Goal: Task Accomplishment & Management: Manage account settings

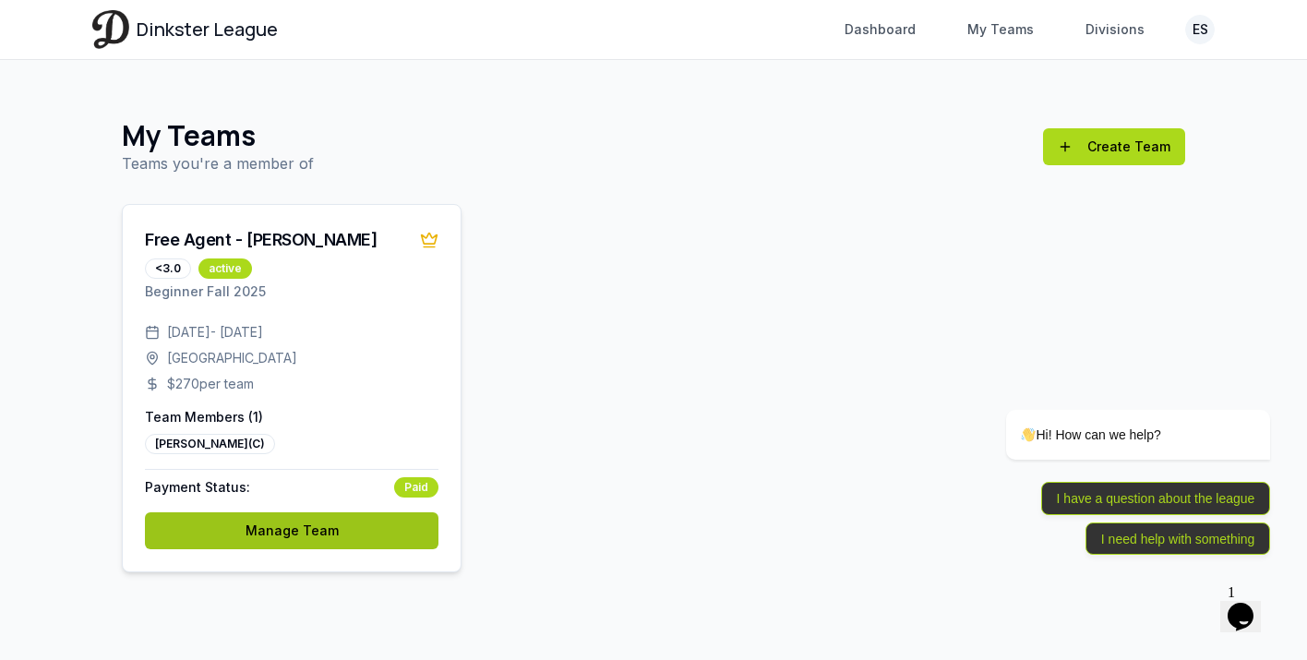
click at [249, 517] on link "Manage Team" at bounding box center [292, 530] width 294 height 37
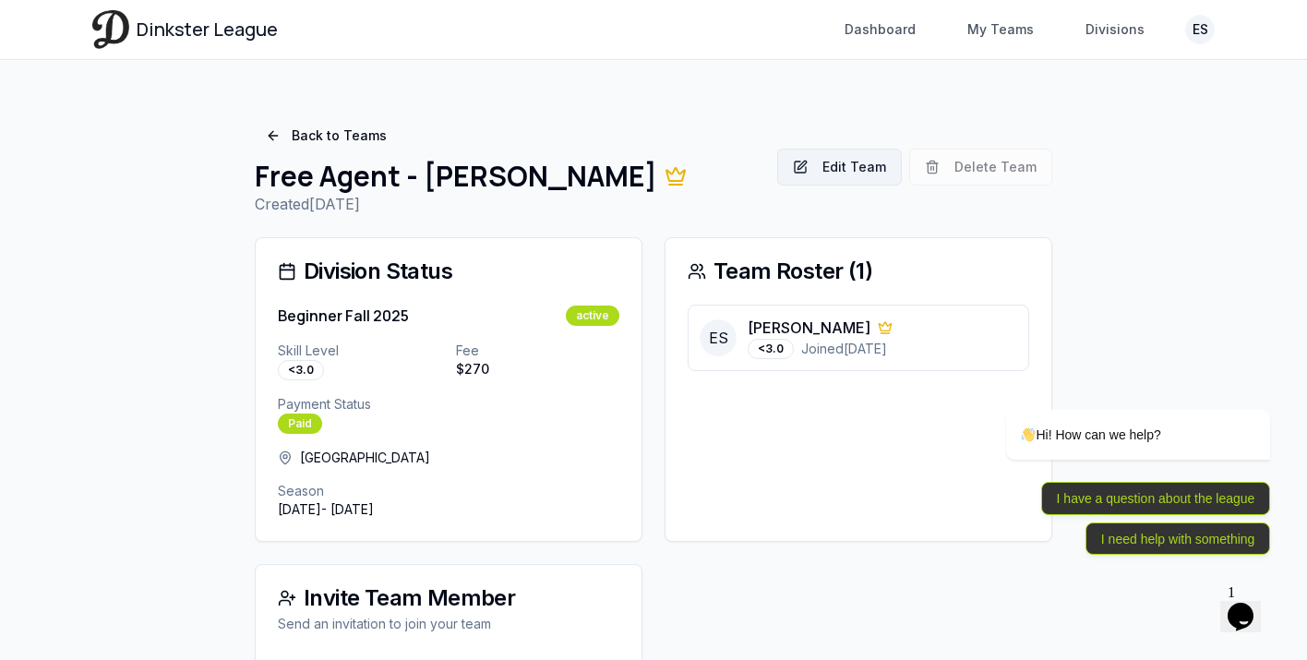
click at [879, 159] on button "Edit Team" at bounding box center [839, 167] width 125 height 37
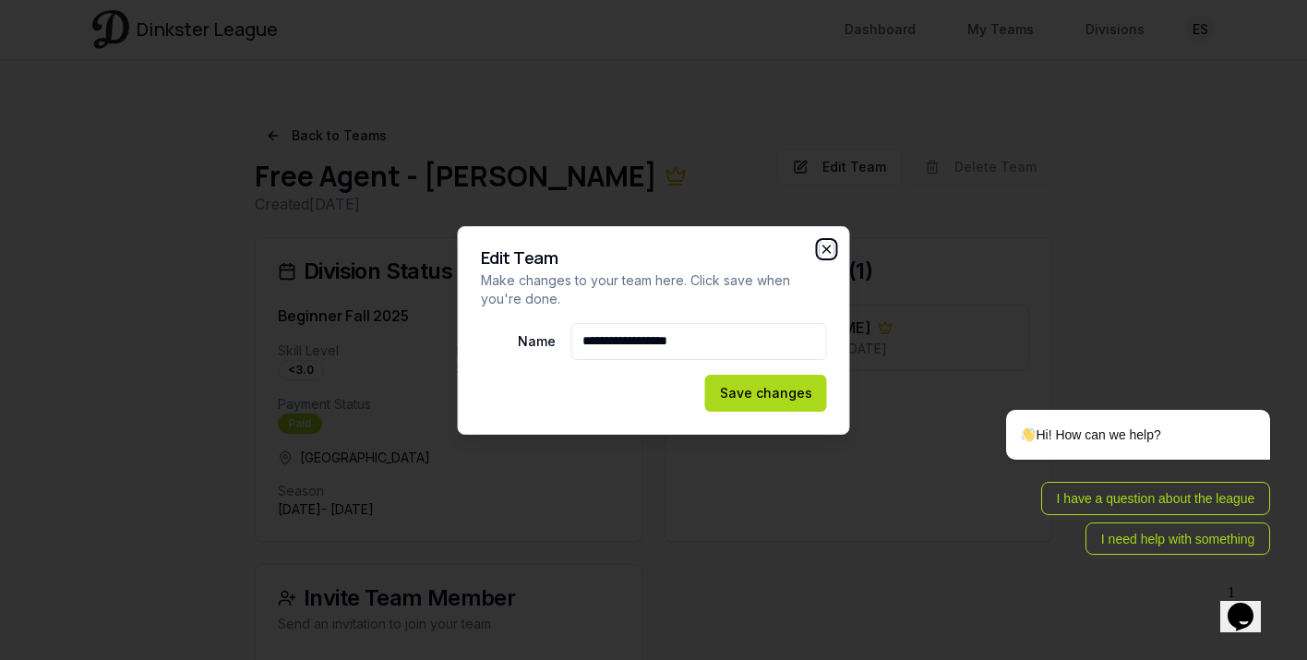
click at [825, 246] on icon "button" at bounding box center [827, 249] width 15 height 15
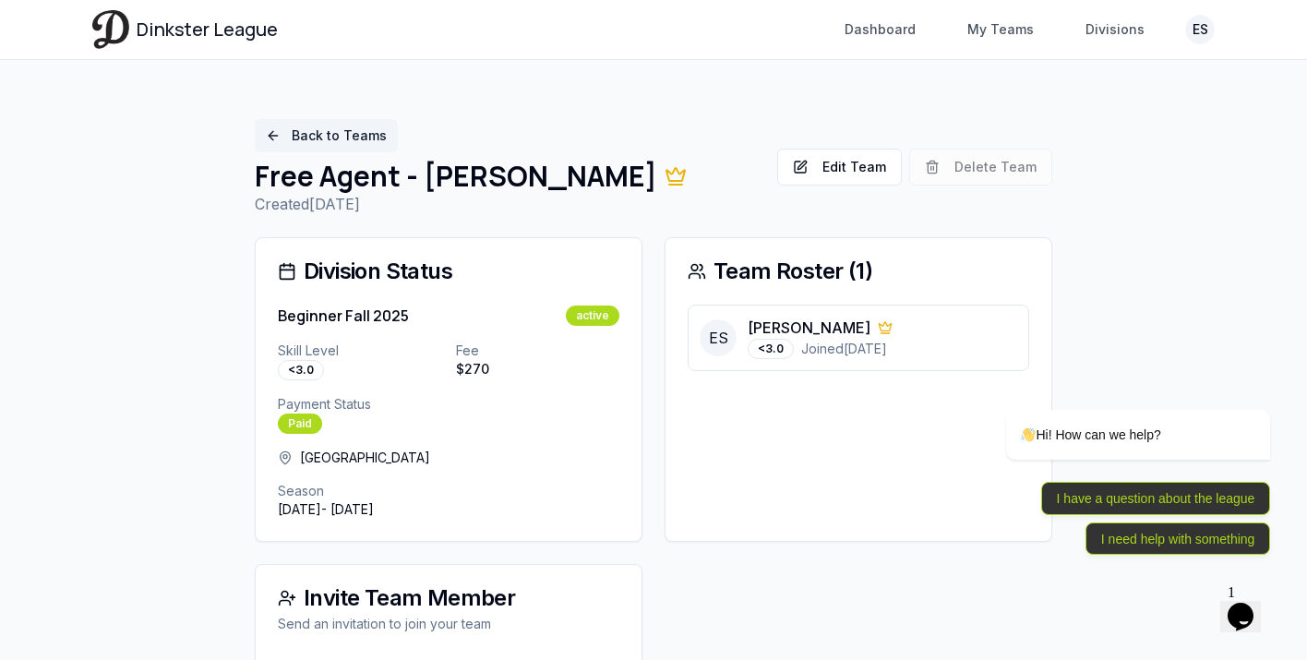
click at [276, 144] on link "Back to Teams" at bounding box center [326, 135] width 143 height 33
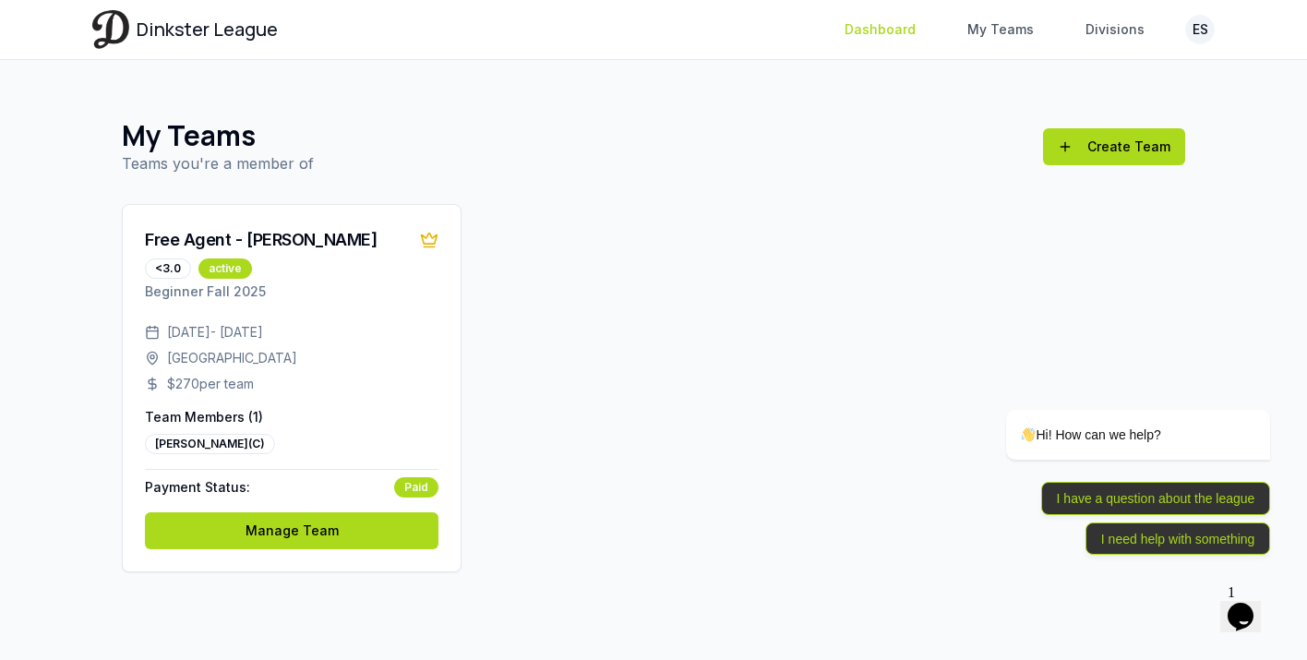
click at [877, 35] on link "Dashboard" at bounding box center [879, 29] width 93 height 33
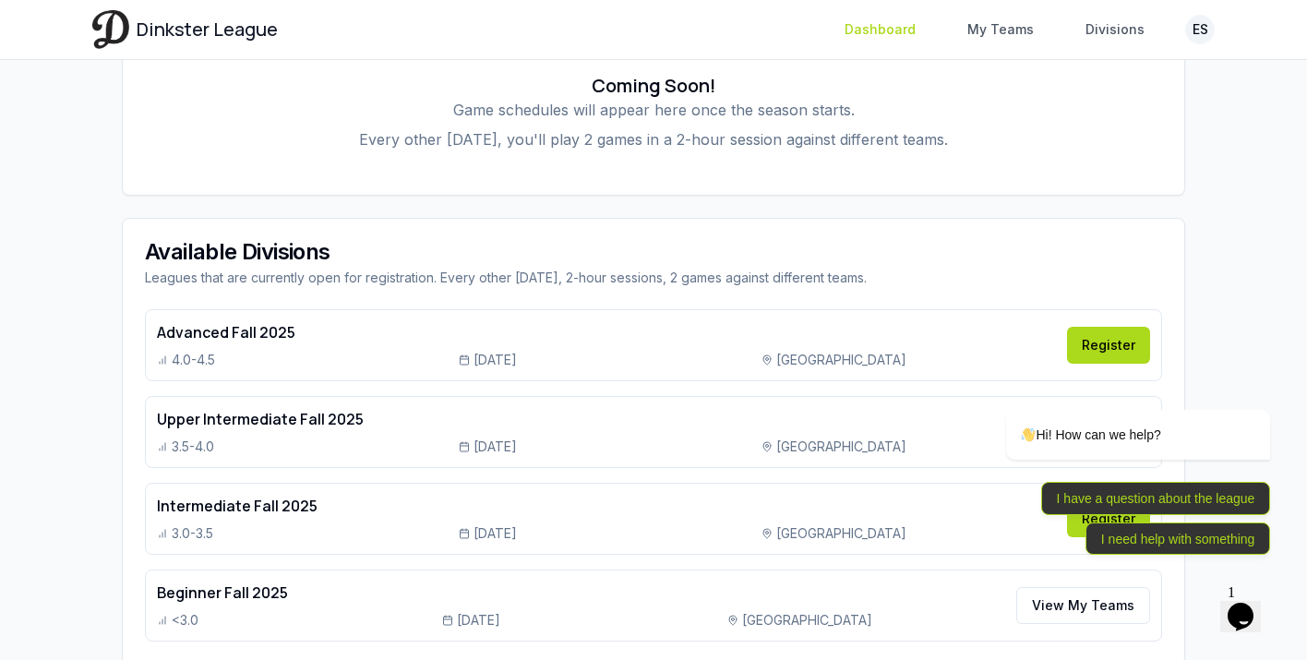
scroll to position [626, 0]
